Goal: Communication & Community: Answer question/provide support

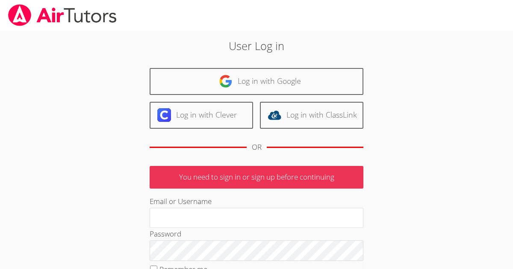
click at [257, 81] on link "Log in with Google" at bounding box center [257, 81] width 214 height 27
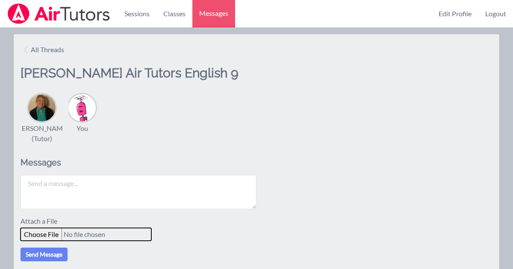
click at [48, 238] on input "file" at bounding box center [86, 234] width 131 height 13
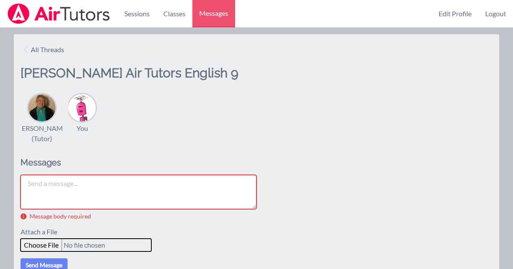
click at [48, 245] on input "file" at bounding box center [86, 244] width 131 height 13
type input "C:\fakepath\The-Fun-They-Had.pdf"
click at [47, 183] on textarea at bounding box center [139, 192] width 236 height 34
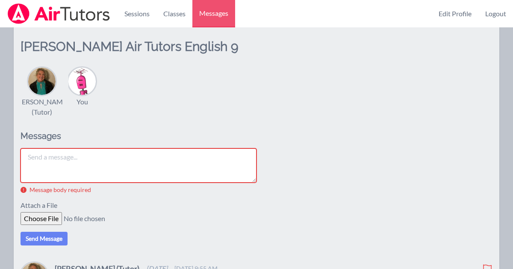
scroll to position [24, 0]
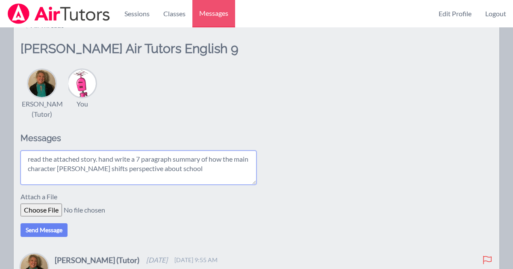
click at [30, 158] on textarea "read the attached story. hand write a 7 paragraph summary of how the main chara…" at bounding box center [139, 167] width 236 height 34
click at [192, 167] on textarea "Read the attached story. hand write a 7 paragraph summary of how the main chara…" at bounding box center [139, 167] width 236 height 34
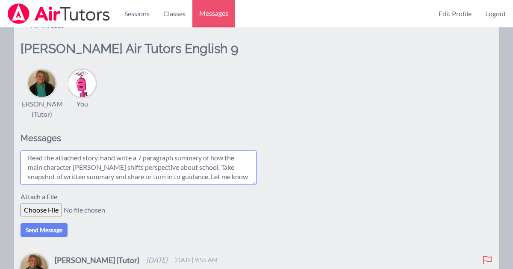
scroll to position [6, 0]
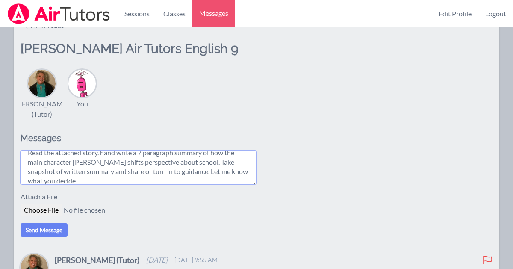
click at [140, 170] on textarea "Read the attached story. hand write a 7 paragraph summary of how the main chara…" at bounding box center [139, 167] width 236 height 34
click at [95, 180] on textarea "Read the attached story. hand write a 7 paragraph summary of how the main chara…" at bounding box center [139, 167] width 236 height 34
click at [215, 170] on textarea "Read the attached story. hand write a 7 paragraph summary of how the main chara…" at bounding box center [139, 167] width 236 height 34
click at [218, 170] on textarea "Read the attached story. hand write a 7 paragraph summary of how the main chara…" at bounding box center [139, 167] width 236 height 34
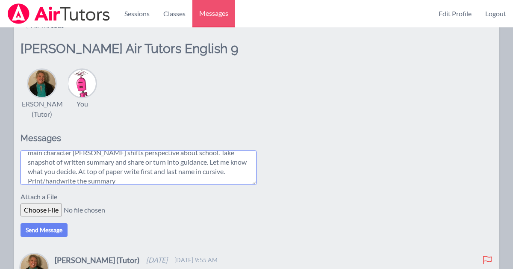
click at [233, 170] on textarea "Read the attached story. hand write a 7 paragraph summary of how the main chara…" at bounding box center [139, 167] width 236 height 34
click at [156, 178] on textarea "Read the attached story. hand write a 7 paragraph summary of how the main chara…" at bounding box center [139, 167] width 236 height 34
type textarea "Read the attached story. hand write a 7 paragraph summary of how the main chara…"
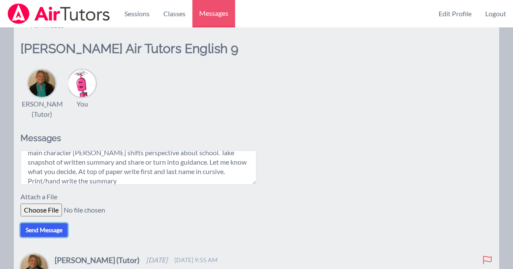
click at [39, 227] on button "Send Message" at bounding box center [44, 230] width 47 height 14
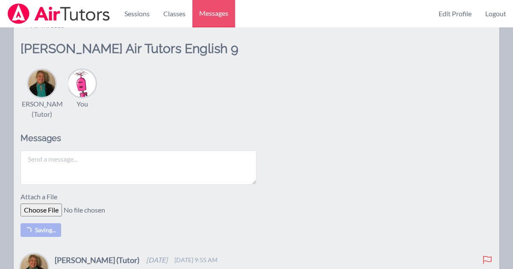
scroll to position [0, 0]
